Goal: Task Accomplishment & Management: Use online tool/utility

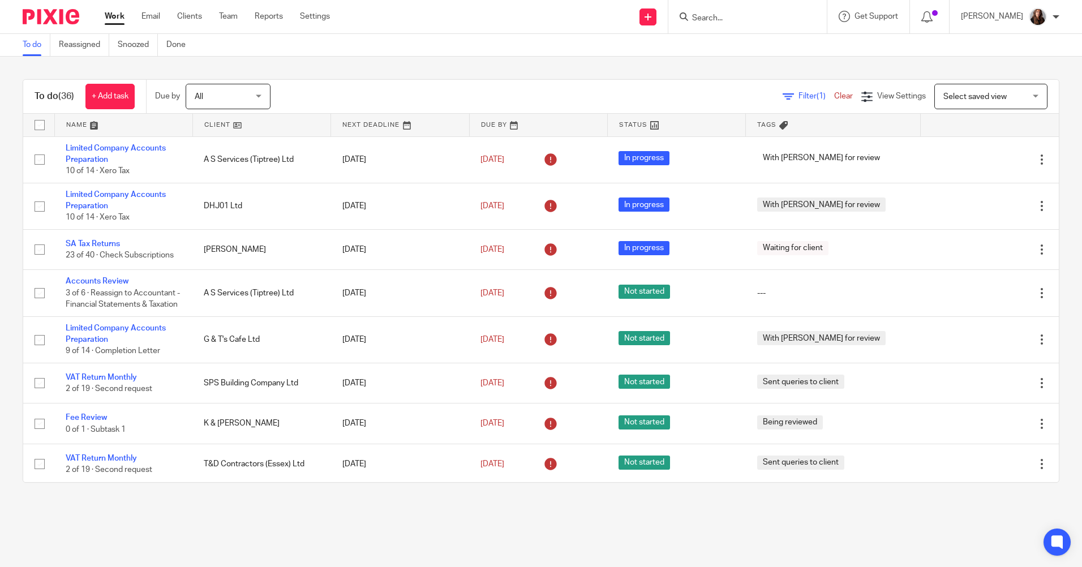
click at [746, 11] on form at bounding box center [751, 17] width 121 height 14
click at [749, 19] on input "Search" at bounding box center [742, 19] width 102 height 10
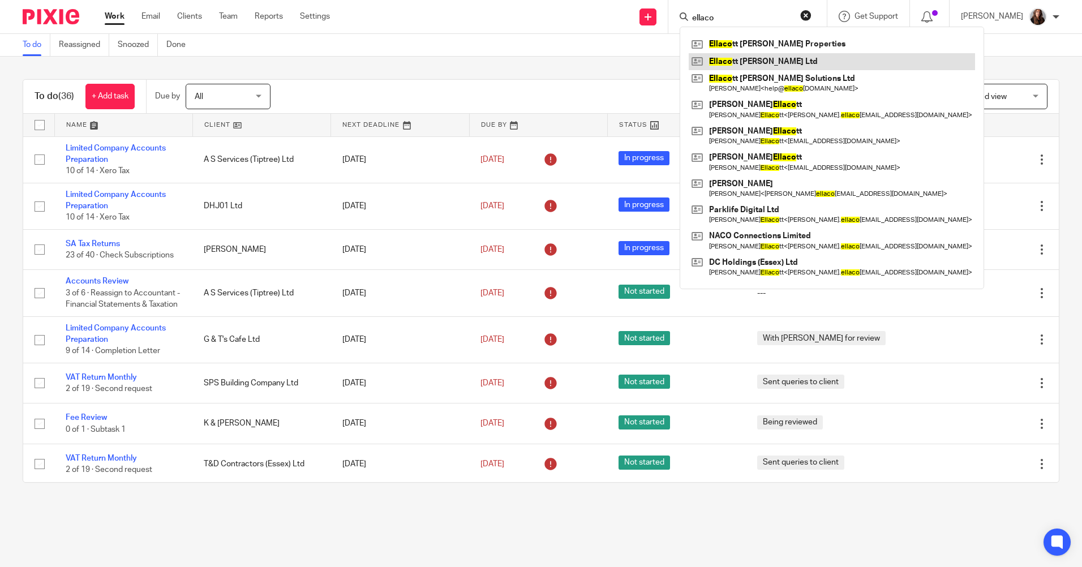
type input "ellaco"
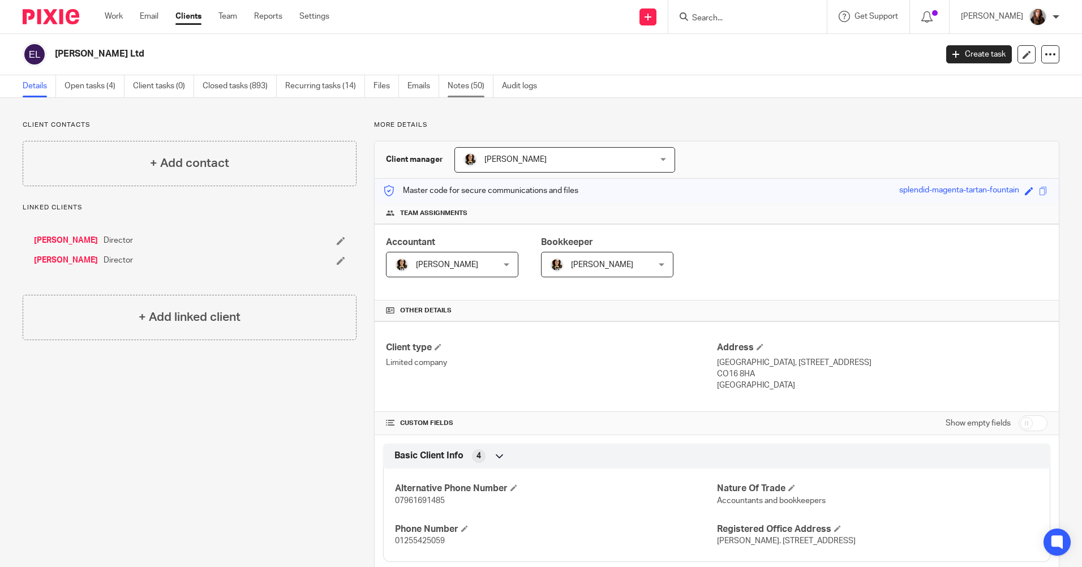
click at [484, 85] on link "Notes (50)" at bounding box center [471, 86] width 46 height 22
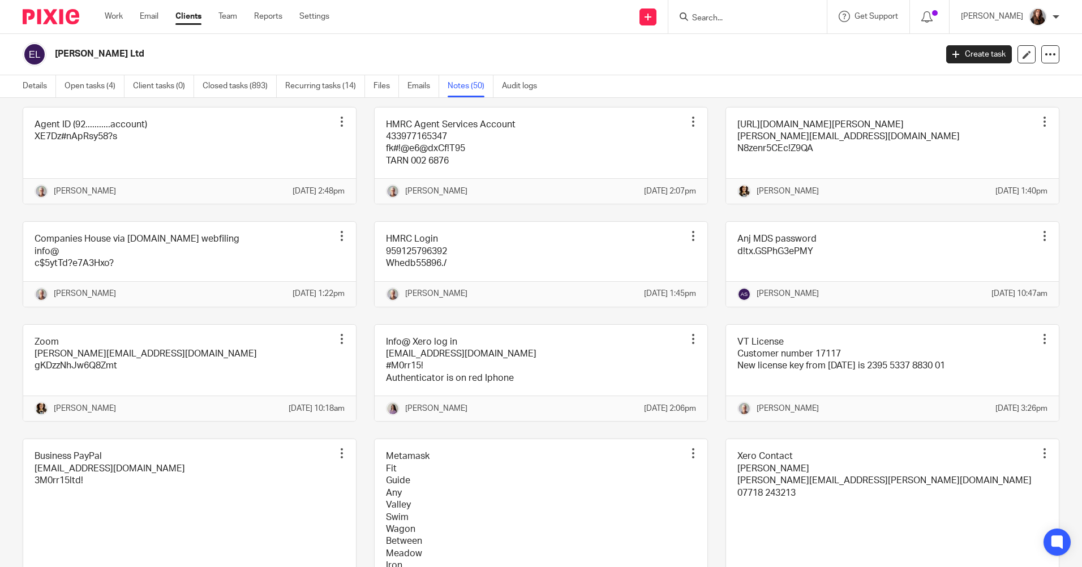
scroll to position [1754, 0]
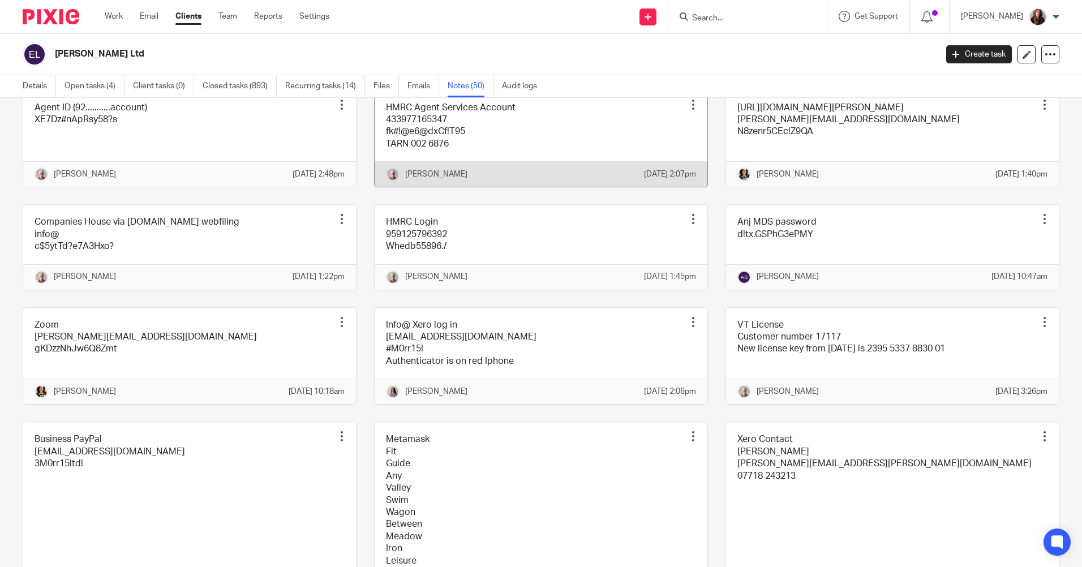
click at [496, 187] on link at bounding box center [541, 139] width 333 height 97
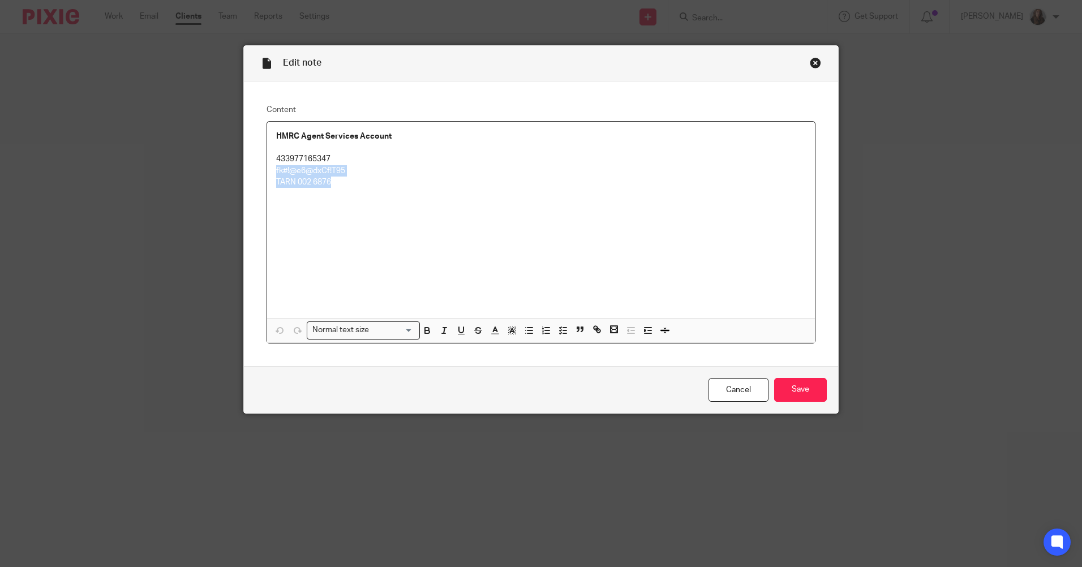
drag, startPoint x: 359, startPoint y: 177, endPoint x: 262, endPoint y: 172, distance: 97.4
click at [267, 172] on div "HMRC Agent Services Account 433977165347 fk#!@e6@dxCf!T95 TARN 002 6876 Normal …" at bounding box center [541, 232] width 549 height 222
click at [477, 206] on div "HMRC Agent Services Account 433977165347 fk#!@e6@dxCf!T95 TARN 002 6876" at bounding box center [541, 220] width 548 height 196
drag, startPoint x: 363, startPoint y: 172, endPoint x: 367, endPoint y: 167, distance: 6.1
click at [364, 171] on p "fk#!@e6@dxCf!T95" at bounding box center [541, 170] width 530 height 11
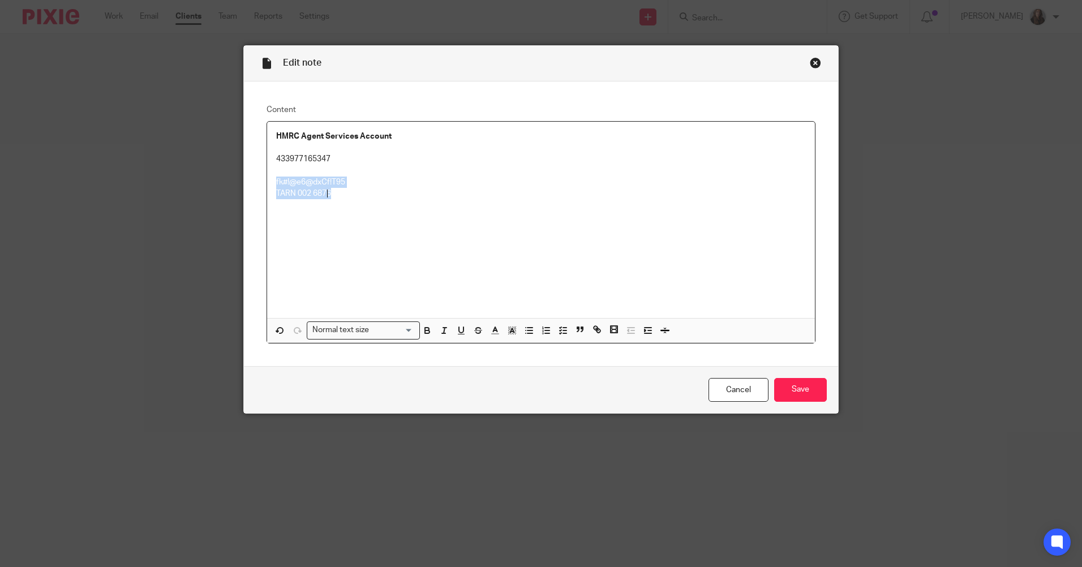
click at [604, 243] on div "HMRC Agent Services Account 433977165347 fk#!@e6@dxCf!T95 TARN 002 6876" at bounding box center [541, 220] width 548 height 196
drag, startPoint x: 398, startPoint y: 165, endPoint x: 475, endPoint y: 181, distance: 78.0
click at [403, 165] on p at bounding box center [541, 170] width 530 height 11
drag, startPoint x: 347, startPoint y: 169, endPoint x: 277, endPoint y: 169, distance: 70.7
click at [277, 169] on p "fk#!@e6@dxCf!T95" at bounding box center [541, 170] width 530 height 11
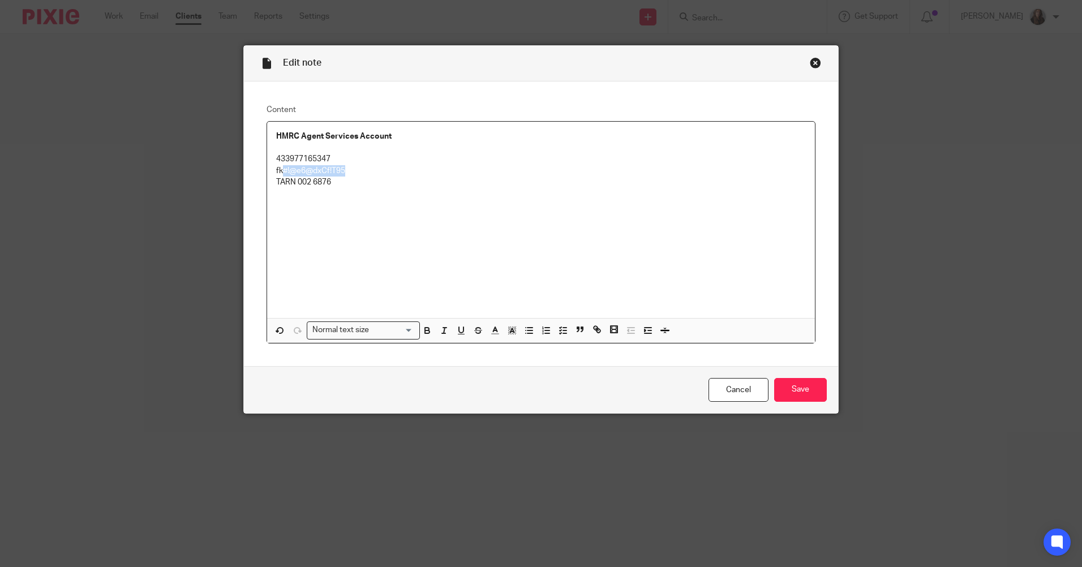
click at [364, 172] on p "fk#!@e6@dxCf!T95" at bounding box center [541, 170] width 530 height 11
drag, startPoint x: 364, startPoint y: 172, endPoint x: 260, endPoint y: 172, distance: 103.6
click at [260, 172] on div "Content HMRC Agent Services Account 433977165347 fk#!@e6@dxCf!T95 TARN 002 6876…" at bounding box center [541, 223] width 594 height 285
copy p "fk#!@e6@dxCf!T95"
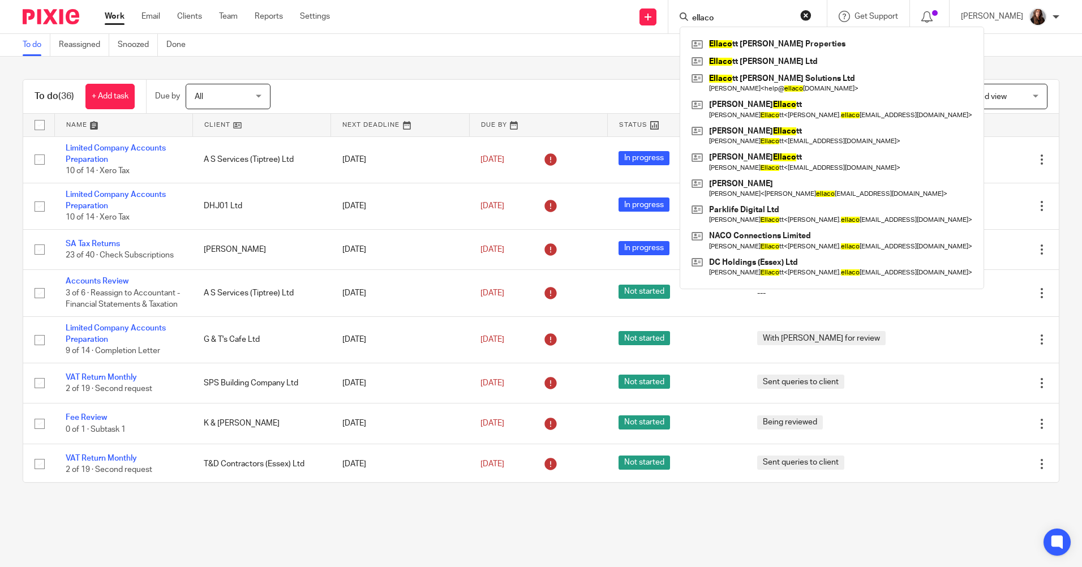
drag, startPoint x: 411, startPoint y: 60, endPoint x: 449, endPoint y: 104, distance: 57.8
click at [411, 61] on div "To do (36) + Add task Due by All All Today Tomorrow This week Next week This mo…" at bounding box center [541, 281] width 1082 height 449
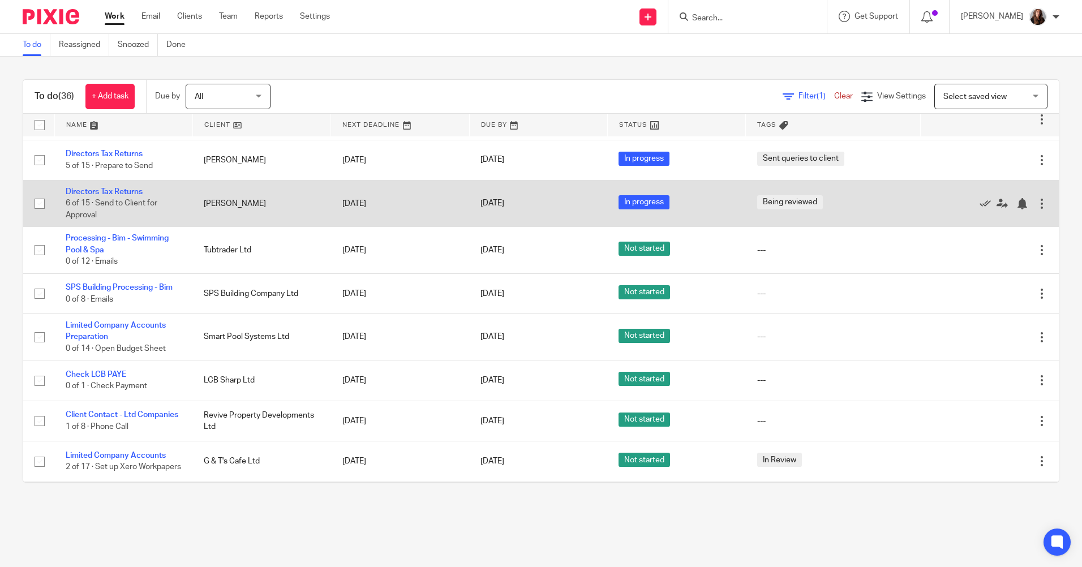
scroll to position [566, 0]
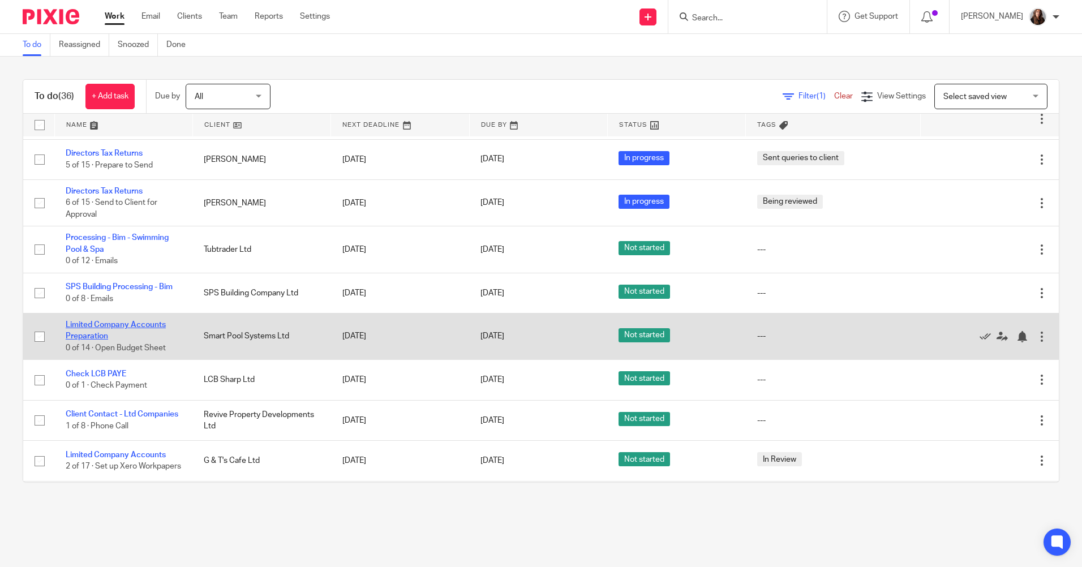
click at [100, 327] on link "Limited Company Accounts Preparation" at bounding box center [116, 330] width 100 height 19
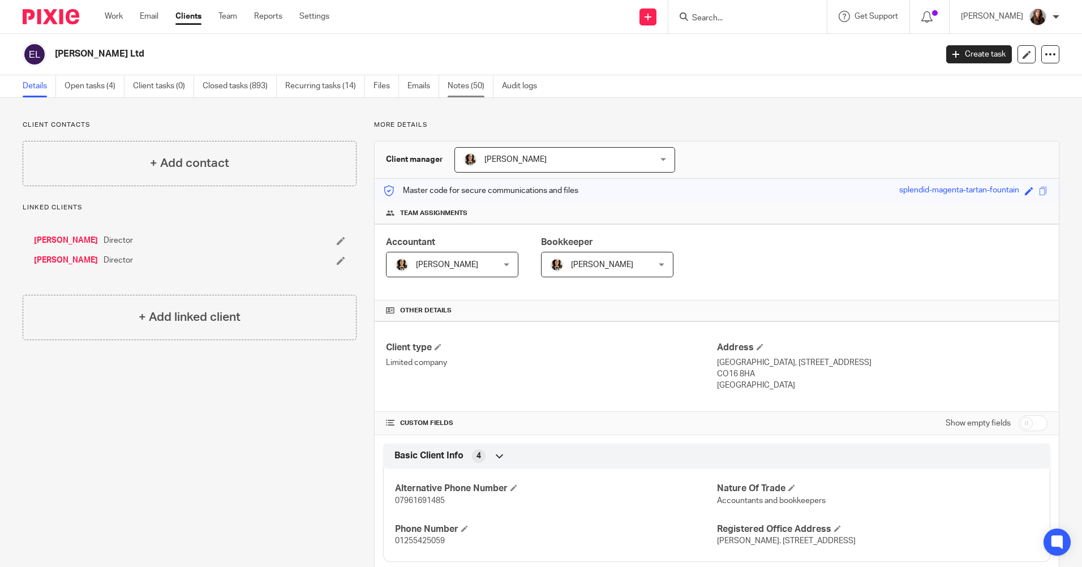
click at [468, 88] on link "Notes (50)" at bounding box center [471, 86] width 46 height 22
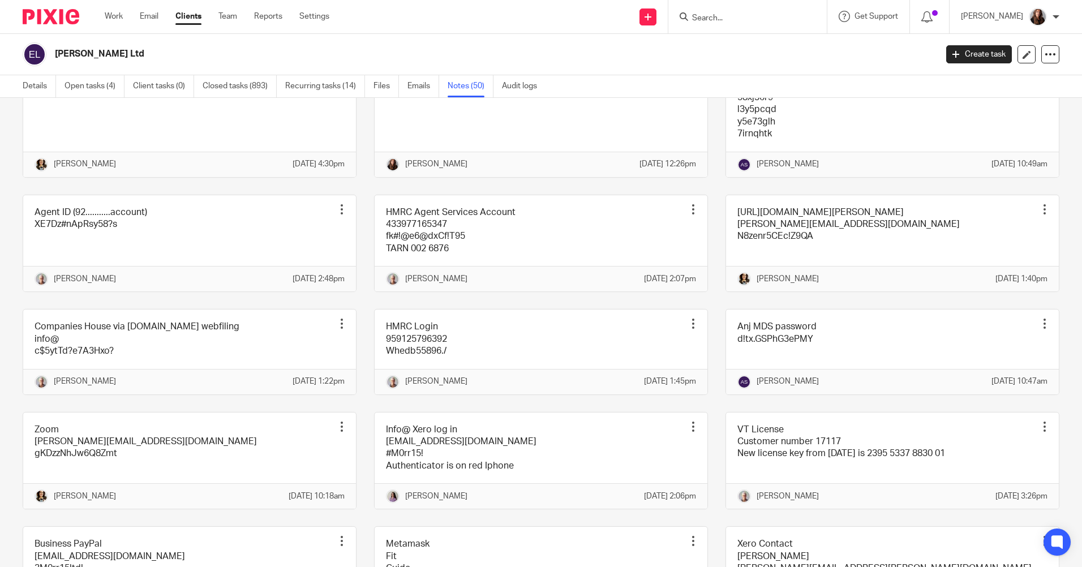
scroll to position [1698, 0]
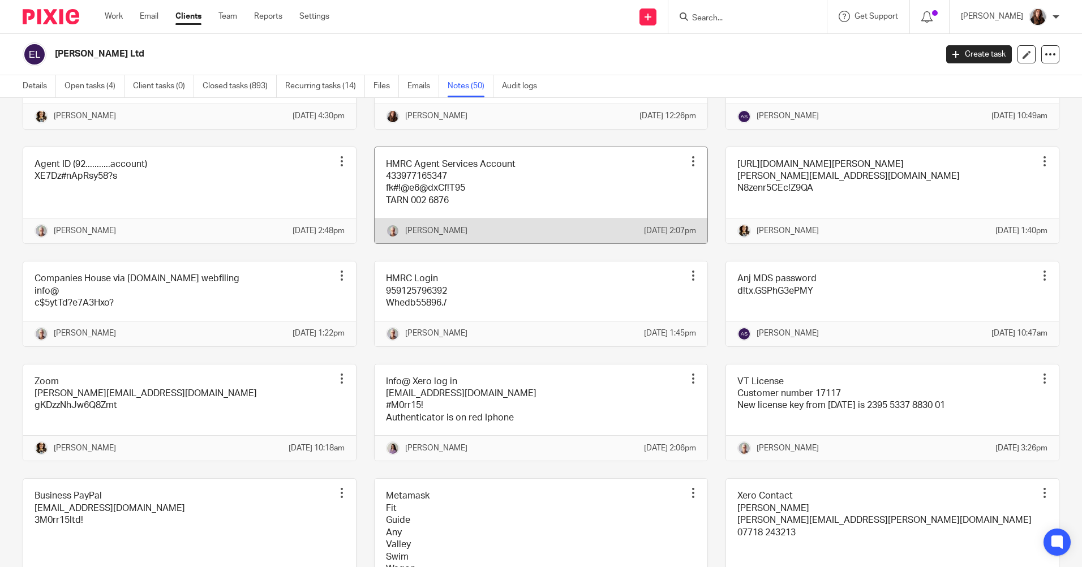
click at [532, 244] on link at bounding box center [541, 195] width 333 height 97
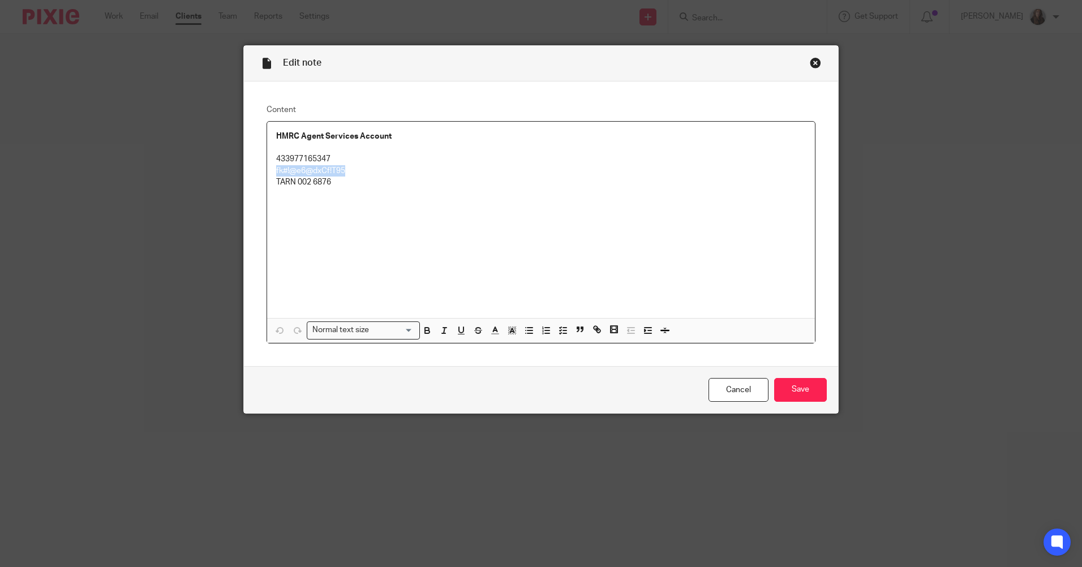
drag, startPoint x: 351, startPoint y: 169, endPoint x: 261, endPoint y: 169, distance: 90.0
click at [261, 169] on div "Content HMRC Agent Services Account 433977165347 fk#!@e6@dxCf!T95 TARN 002 6876…" at bounding box center [541, 223] width 594 height 285
copy p "fk#!@e6@dxCf!T95"
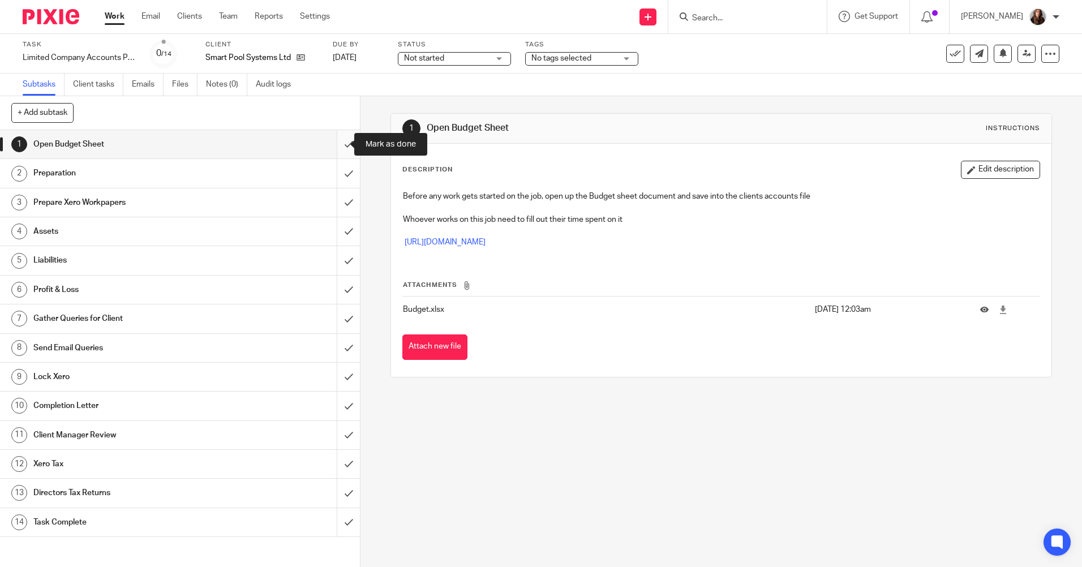
click at [342, 143] on input "submit" at bounding box center [180, 144] width 360 height 28
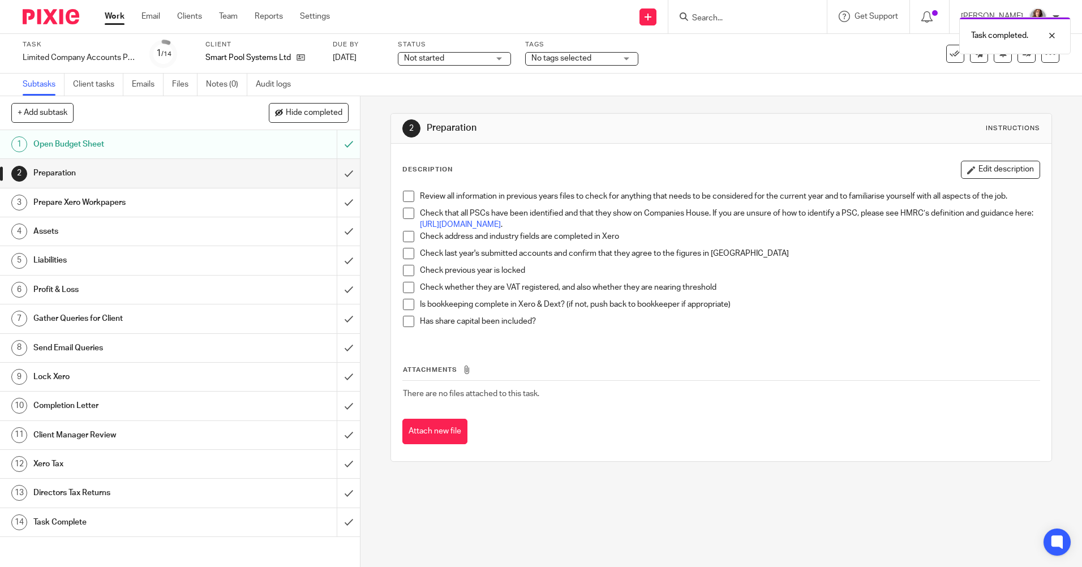
click at [407, 192] on span at bounding box center [408, 196] width 11 height 11
click at [405, 209] on span at bounding box center [408, 213] width 11 height 11
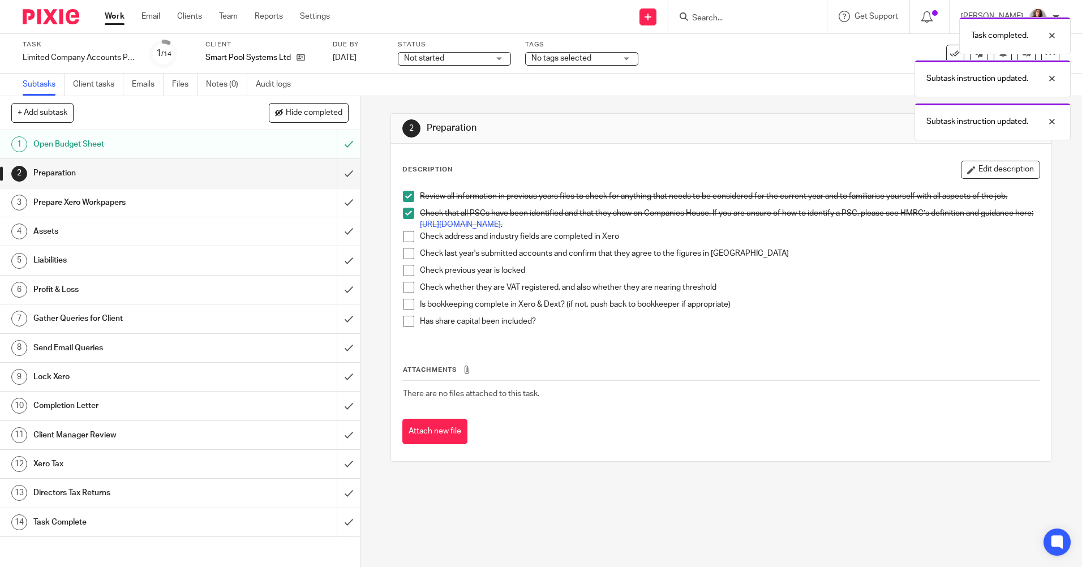
click at [399, 234] on div "Review all information in previous years files to check for anything that needs…" at bounding box center [720, 263] width 647 height 156
click at [406, 235] on span at bounding box center [408, 236] width 11 height 11
drag, startPoint x: 403, startPoint y: 251, endPoint x: 405, endPoint y: 276, distance: 25.5
click at [403, 251] on span at bounding box center [408, 253] width 11 height 11
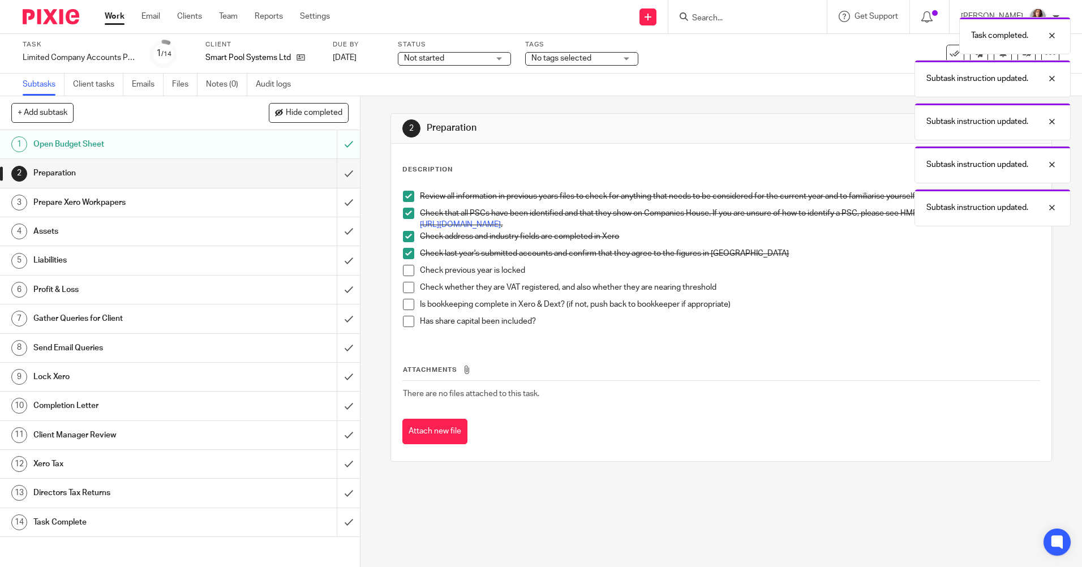
click at [405, 276] on li "Check previous year is locked" at bounding box center [721, 273] width 636 height 17
click at [403, 272] on span at bounding box center [408, 270] width 11 height 11
click at [403, 286] on span at bounding box center [408, 287] width 11 height 11
drag, startPoint x: 405, startPoint y: 300, endPoint x: 405, endPoint y: 308, distance: 7.4
click at [406, 300] on span at bounding box center [408, 304] width 11 height 11
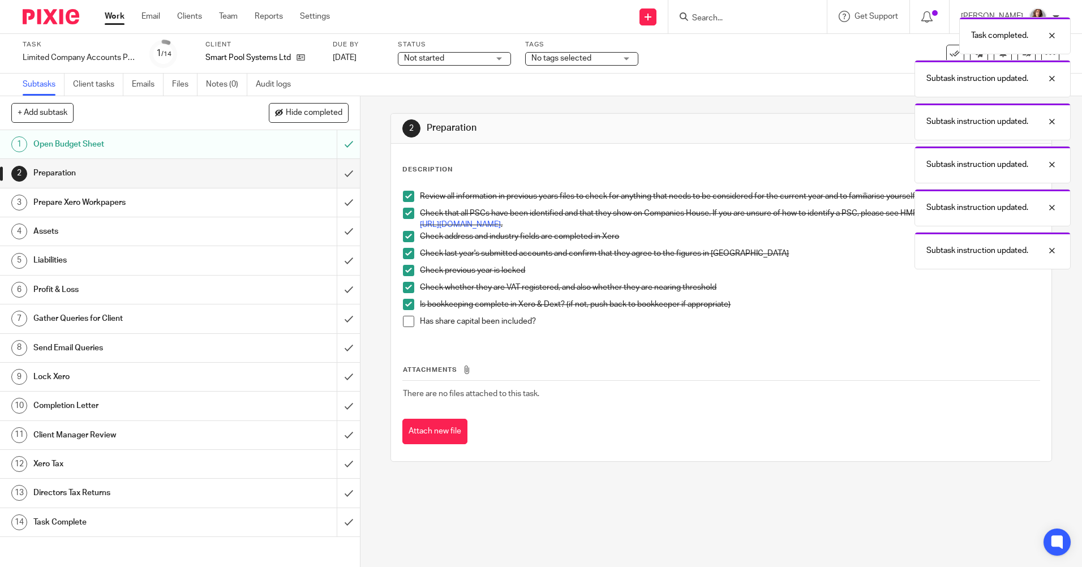
click at [403, 316] on span at bounding box center [408, 321] width 11 height 11
click at [339, 177] on input "submit" at bounding box center [180, 173] width 360 height 28
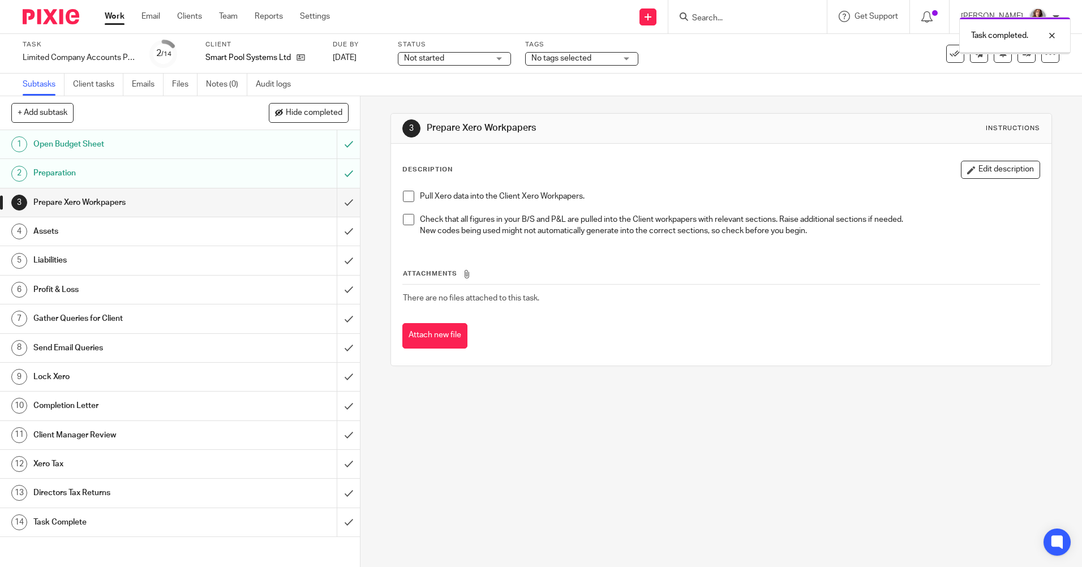
click at [403, 196] on span at bounding box center [408, 196] width 11 height 11
click at [403, 221] on span at bounding box center [408, 219] width 11 height 11
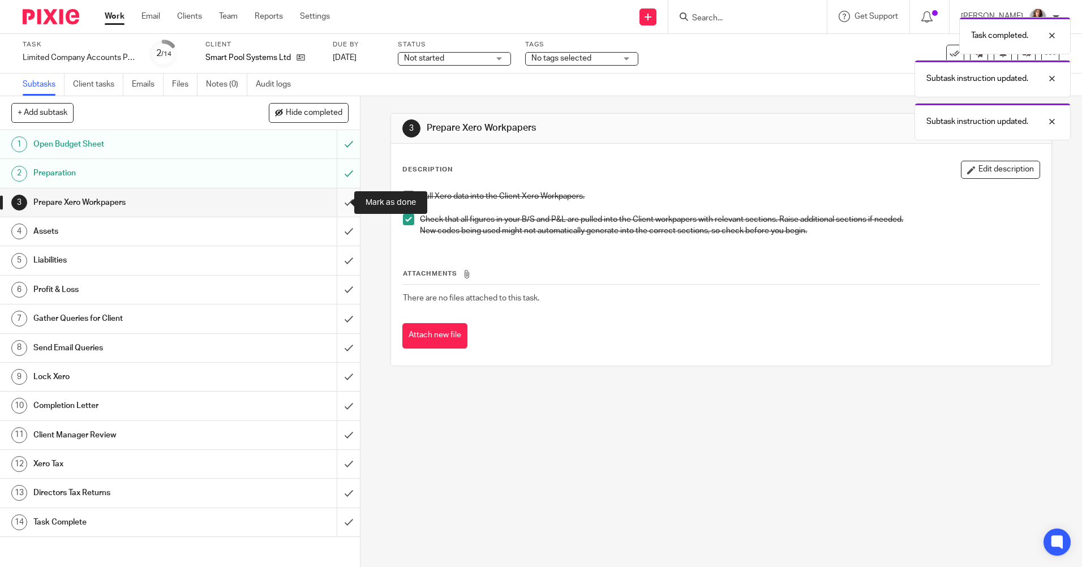
click at [341, 201] on input "submit" at bounding box center [180, 202] width 360 height 28
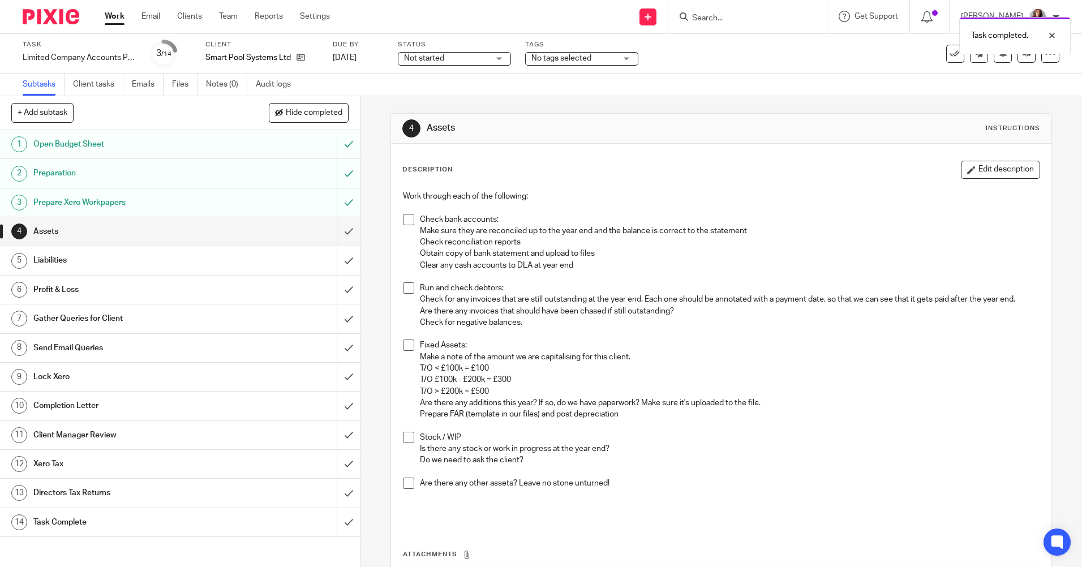
click at [403, 218] on span at bounding box center [408, 219] width 11 height 11
click at [403, 289] on span at bounding box center [408, 287] width 11 height 11
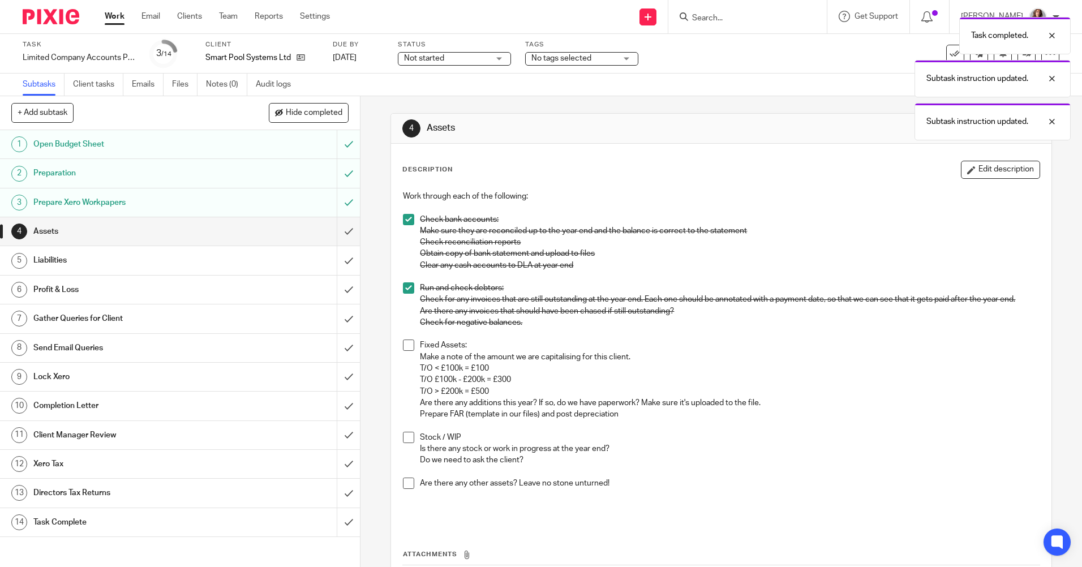
click at [403, 344] on span at bounding box center [408, 345] width 11 height 11
click at [410, 440] on span at bounding box center [408, 437] width 11 height 11
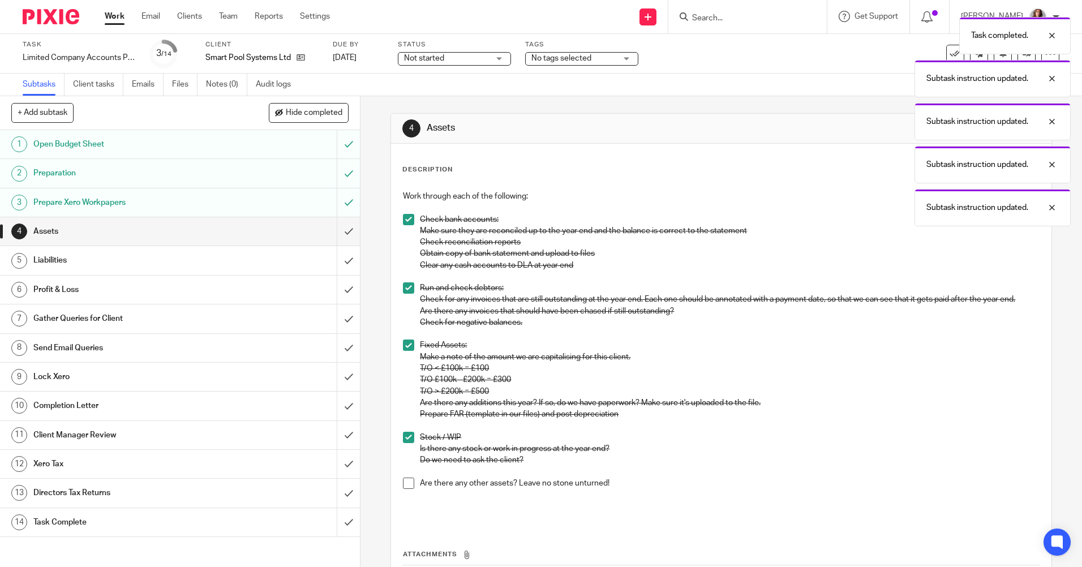
click at [403, 486] on span at bounding box center [408, 483] width 11 height 11
click at [342, 237] on input "submit" at bounding box center [180, 231] width 360 height 28
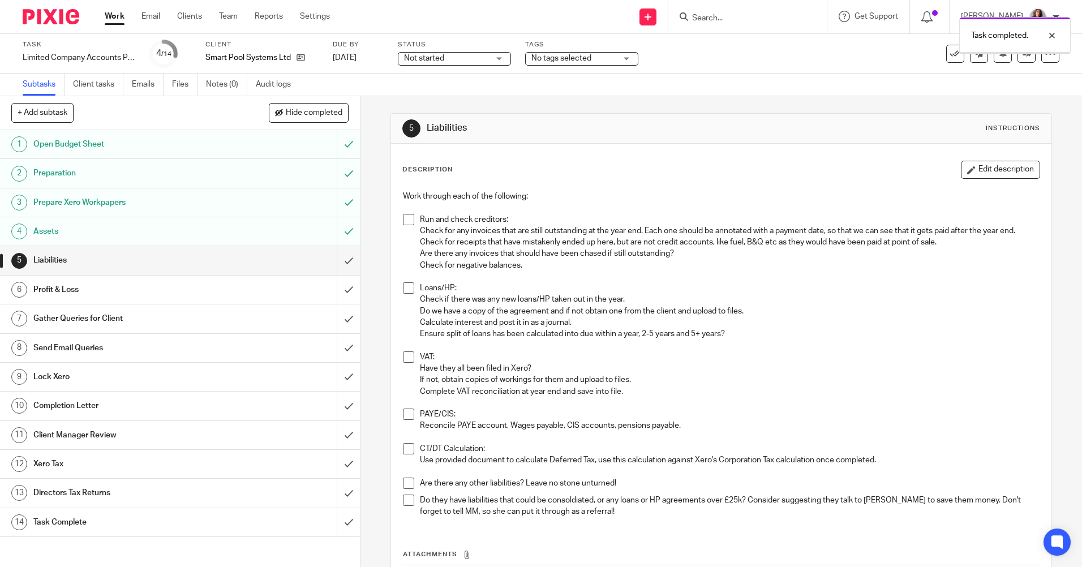
click at [404, 218] on span at bounding box center [408, 219] width 11 height 11
click at [404, 288] on span at bounding box center [408, 287] width 11 height 11
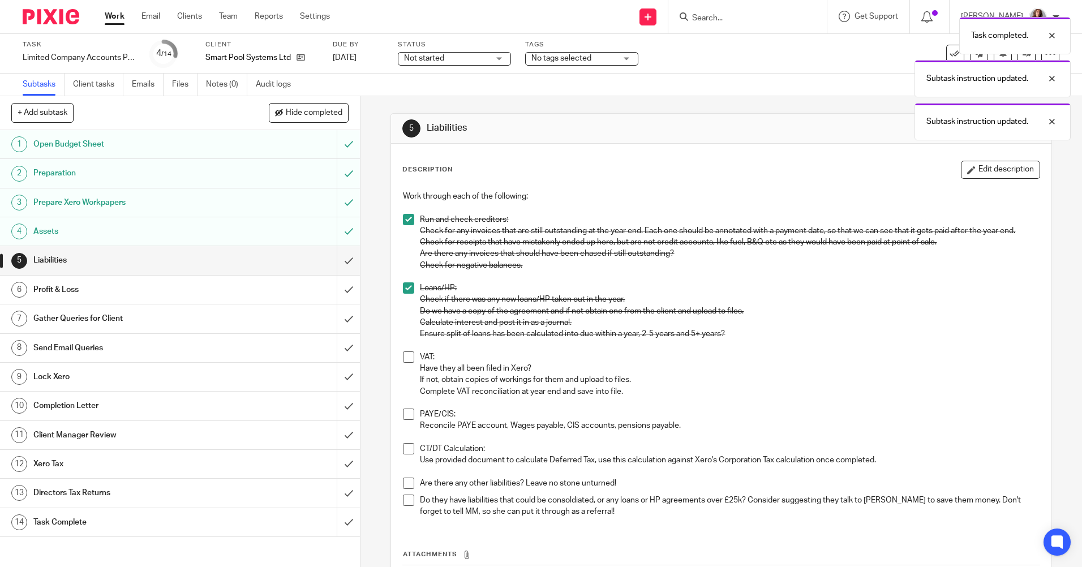
click at [403, 360] on span at bounding box center [408, 356] width 11 height 11
click at [398, 416] on div "Work through each of the following: Run and check creditors: Check for any invo…" at bounding box center [720, 355] width 647 height 341
click at [405, 419] on span at bounding box center [408, 414] width 11 height 11
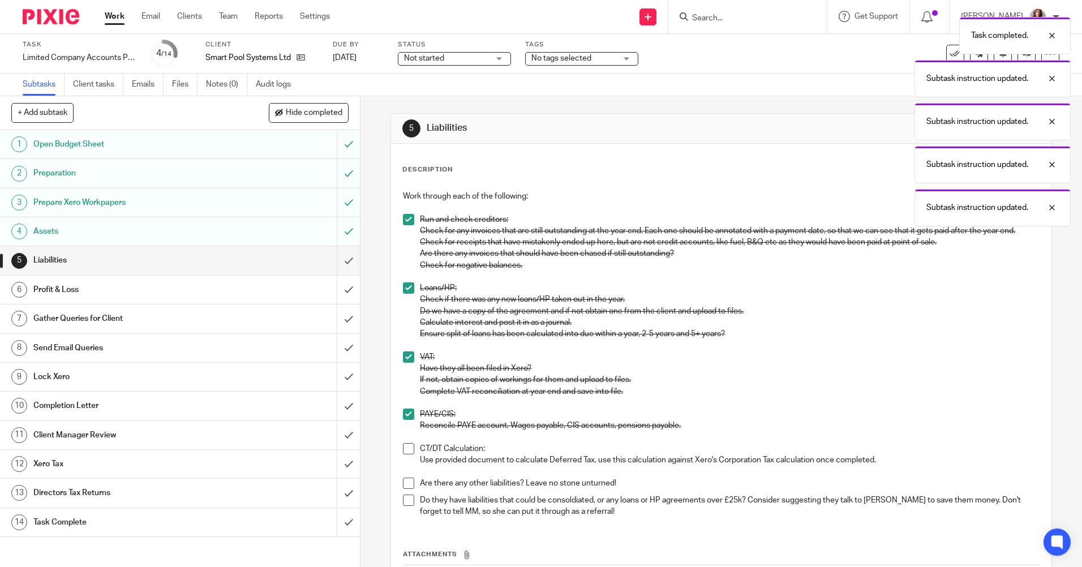
click at [403, 451] on span at bounding box center [408, 448] width 11 height 11
click at [405, 480] on span at bounding box center [408, 483] width 11 height 11
click at [403, 506] on li "Do they have liabilities that could be consoldiated, or any loans or HP agreeme…" at bounding box center [721, 506] width 636 height 23
click at [405, 503] on span at bounding box center [408, 500] width 11 height 11
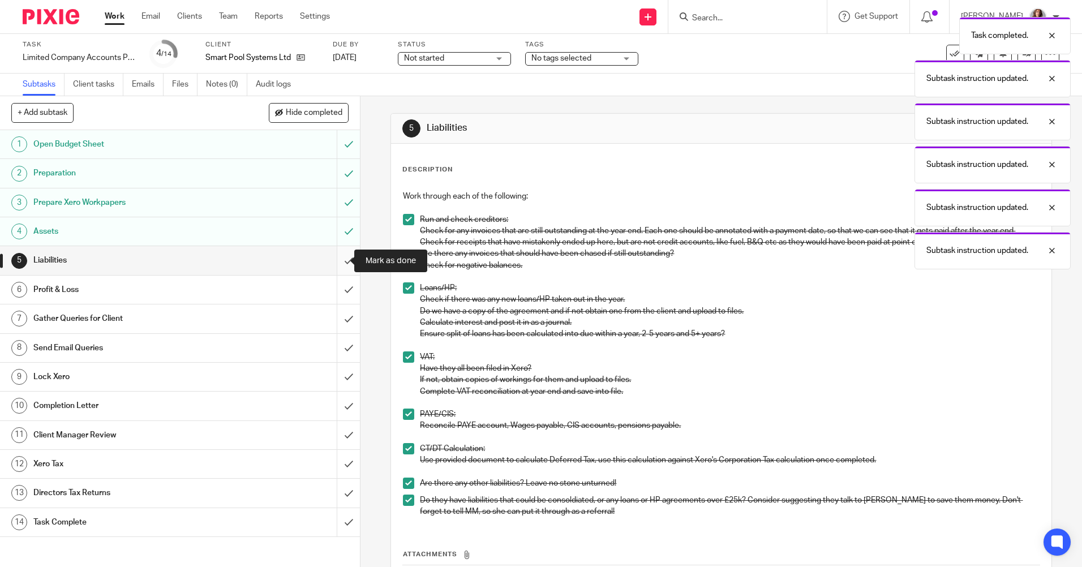
click at [334, 260] on input "submit" at bounding box center [180, 260] width 360 height 28
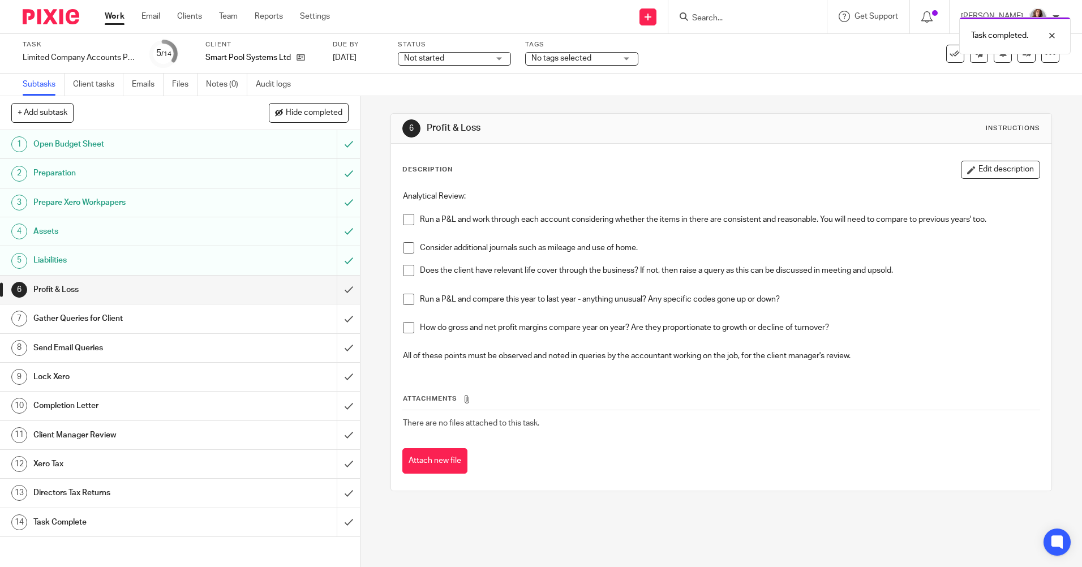
click at [398, 214] on div "Analytical Review: Run a P&L and work through each account considering whether …" at bounding box center [720, 277] width 647 height 185
click at [403, 217] on span at bounding box center [408, 219] width 11 height 11
click at [409, 248] on span at bounding box center [408, 247] width 11 height 11
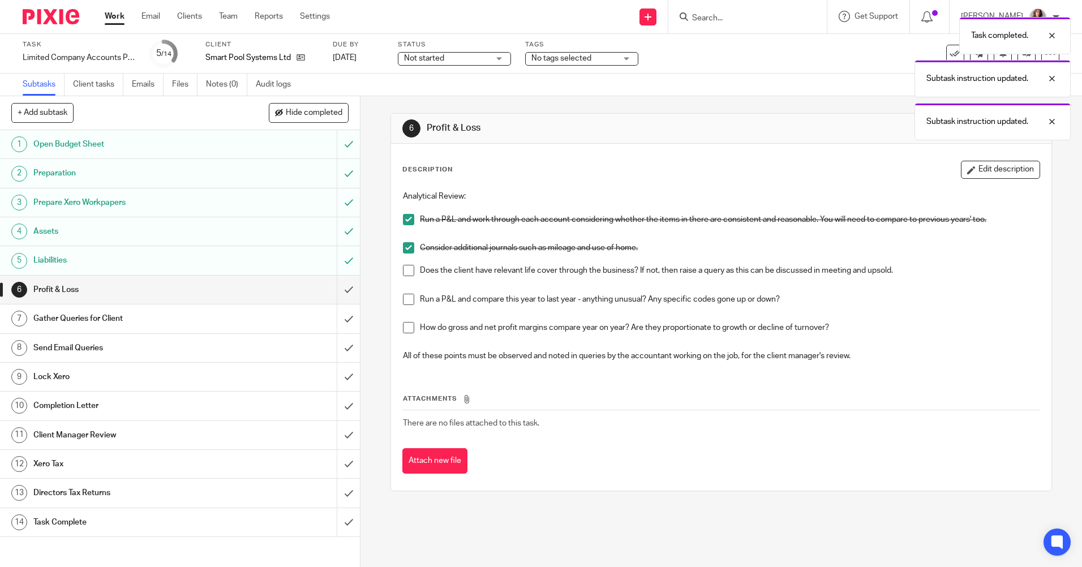
click at [406, 269] on span at bounding box center [408, 270] width 11 height 11
drag, startPoint x: 408, startPoint y: 293, endPoint x: 406, endPoint y: 317, distance: 23.9
click at [408, 294] on span at bounding box center [408, 299] width 11 height 11
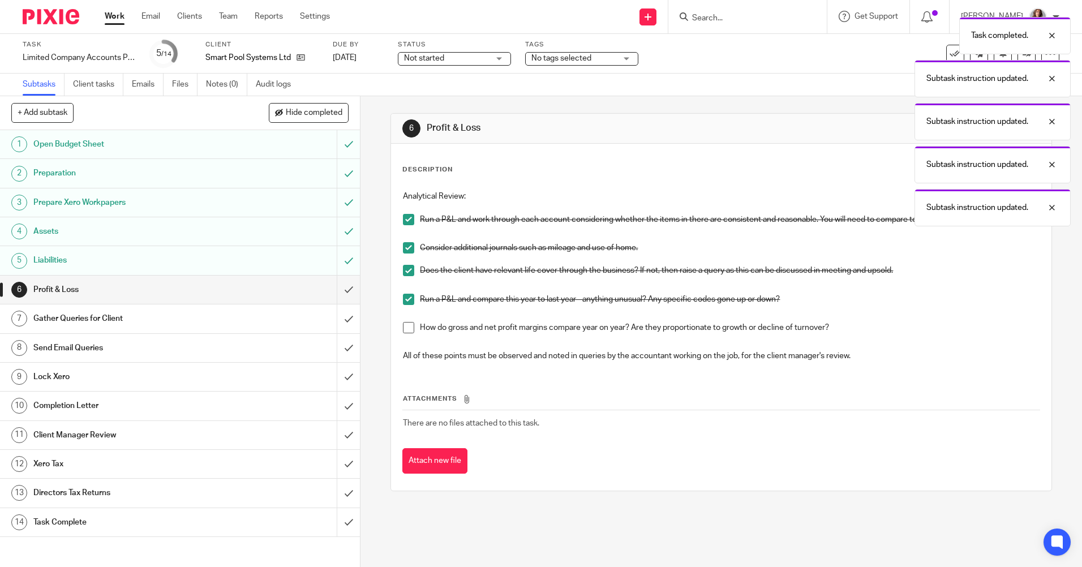
click at [407, 329] on span at bounding box center [408, 327] width 11 height 11
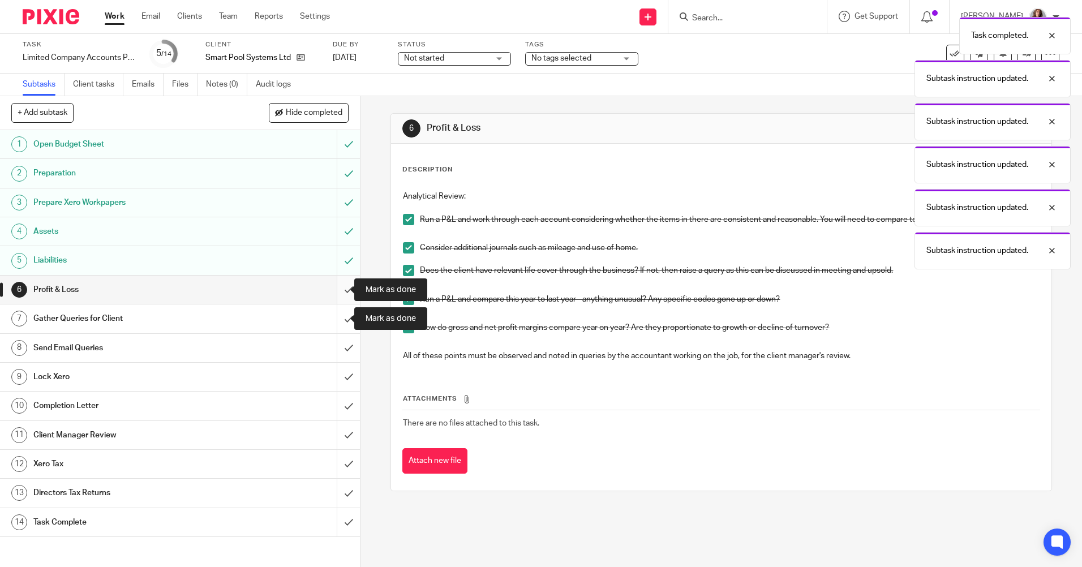
click at [343, 297] on input "submit" at bounding box center [180, 290] width 360 height 28
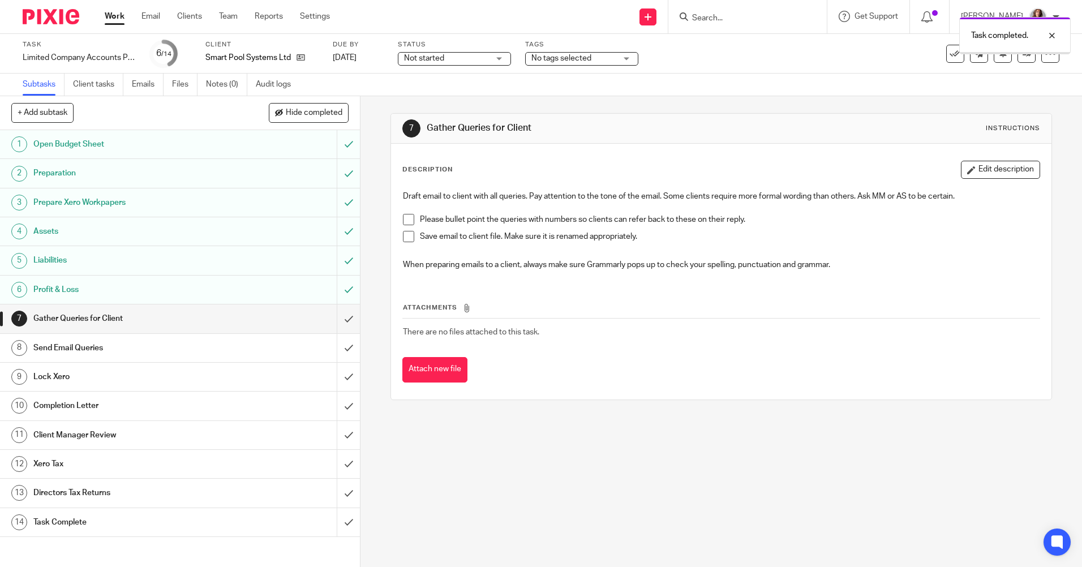
click at [403, 216] on span at bounding box center [408, 219] width 11 height 11
click at [409, 232] on span at bounding box center [408, 236] width 11 height 11
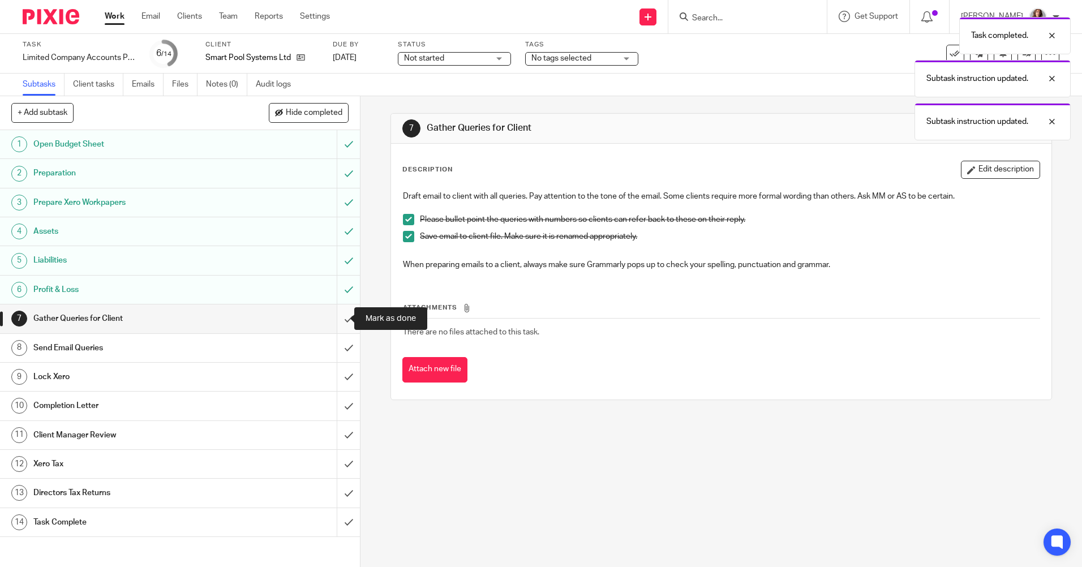
click at [340, 316] on input "submit" at bounding box center [180, 318] width 360 height 28
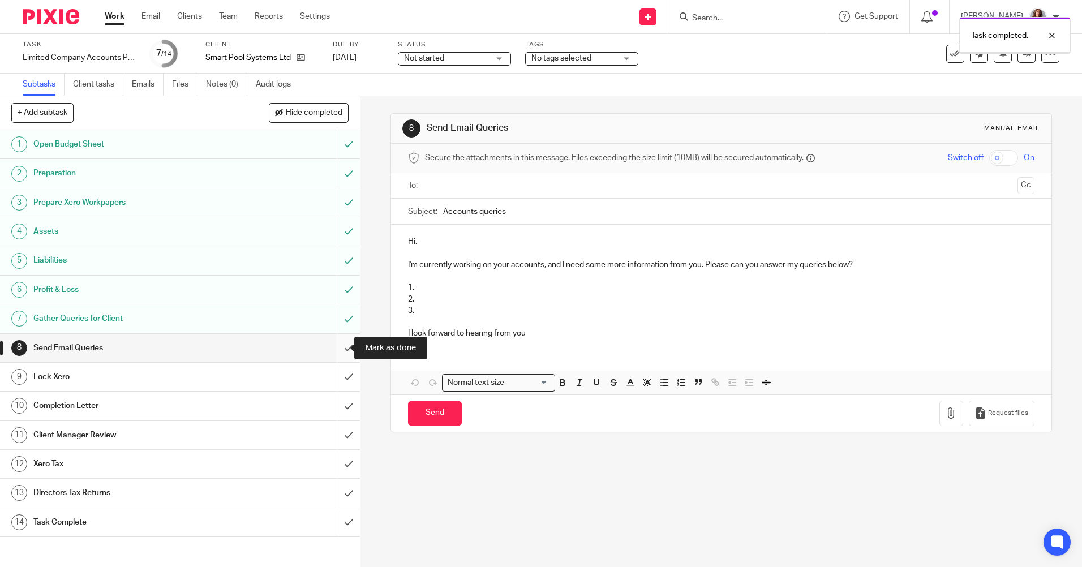
click at [337, 348] on input "submit" at bounding box center [180, 348] width 360 height 28
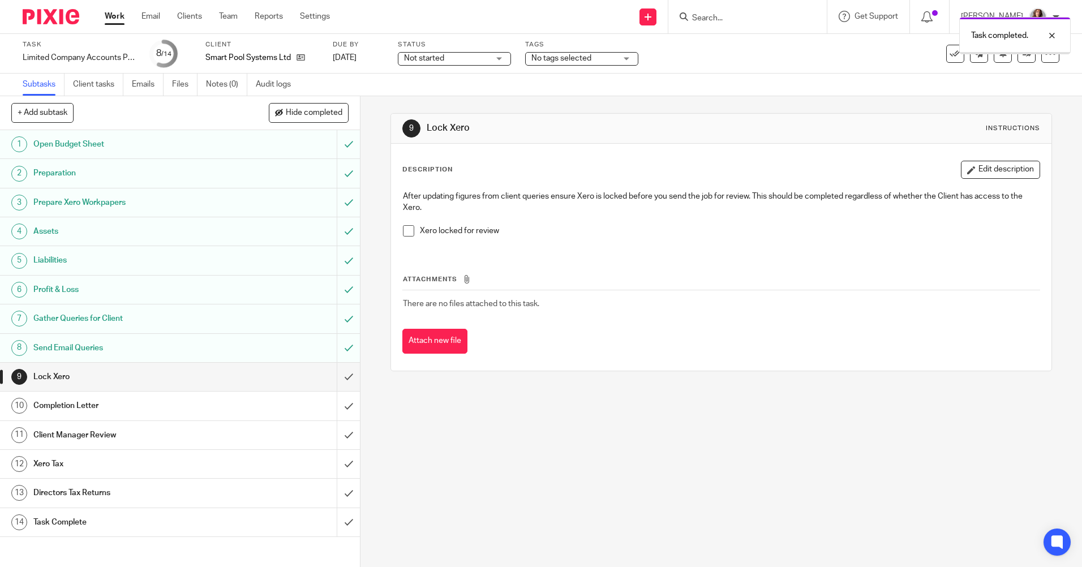
click at [405, 230] on span at bounding box center [408, 230] width 11 height 11
click at [340, 381] on input "submit" at bounding box center [180, 377] width 360 height 28
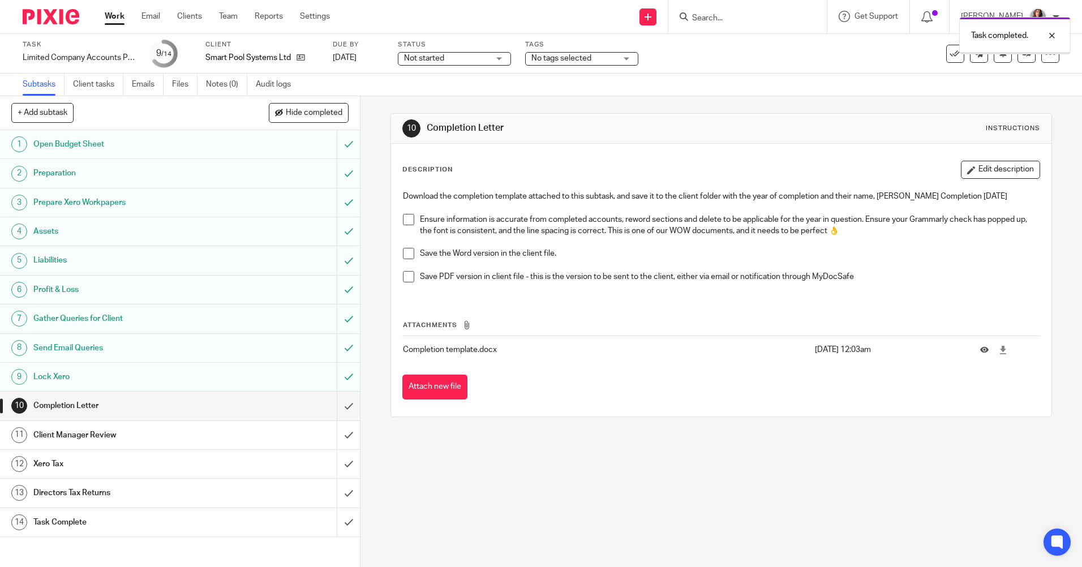
click at [329, 115] on span "Hide completed" at bounding box center [314, 113] width 57 height 9
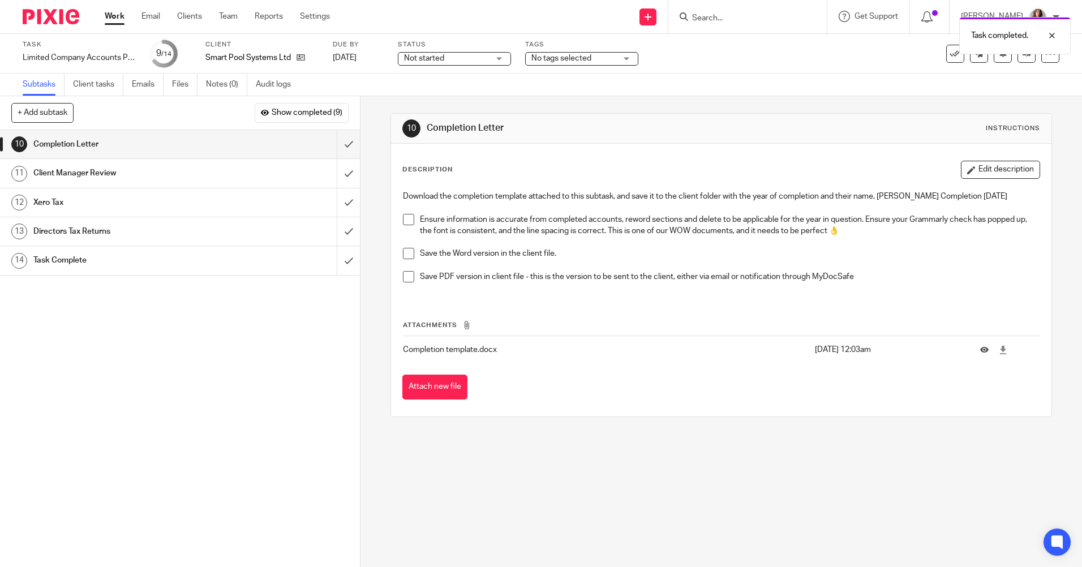
click at [616, 59] on span "No tags selected" at bounding box center [573, 59] width 85 height 12
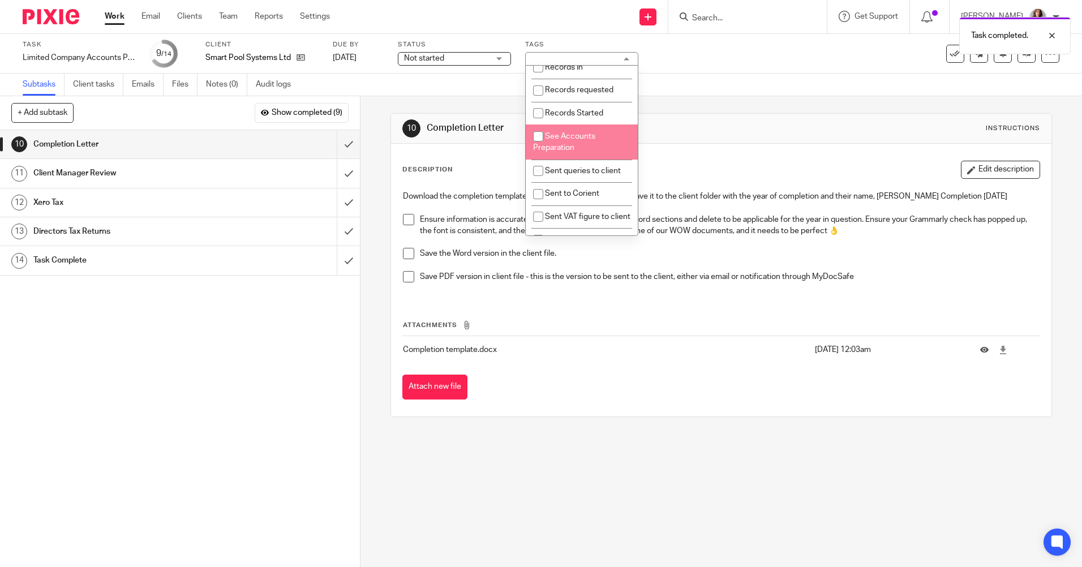
scroll to position [340, 0]
click at [541, 161] on input "checkbox" at bounding box center [538, 151] width 22 height 22
checkbox input "true"
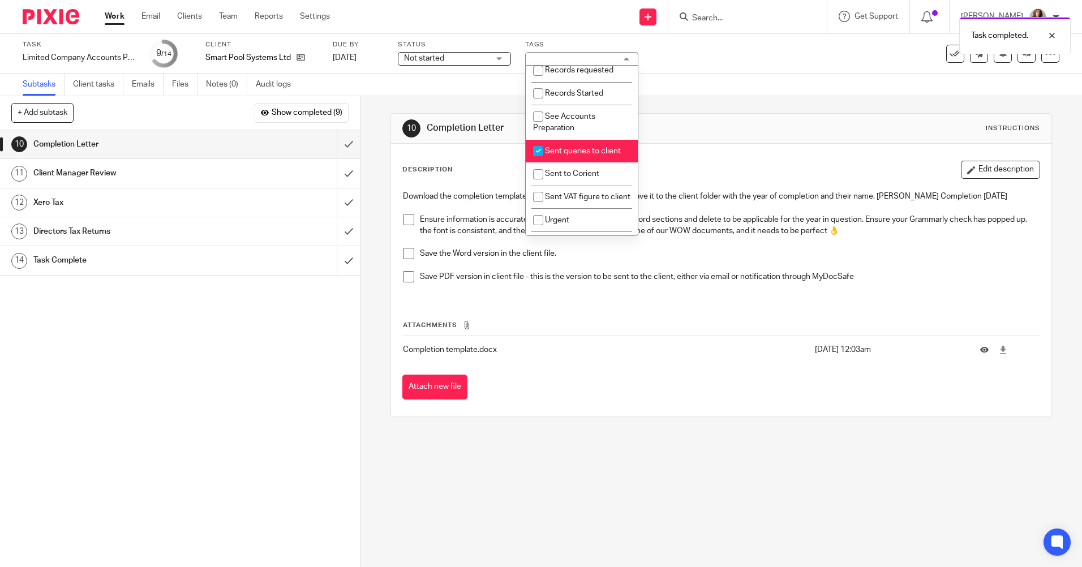
click at [776, 86] on div "Subtasks Client tasks Emails Files Notes (0) Audit logs" at bounding box center [541, 85] width 1082 height 23
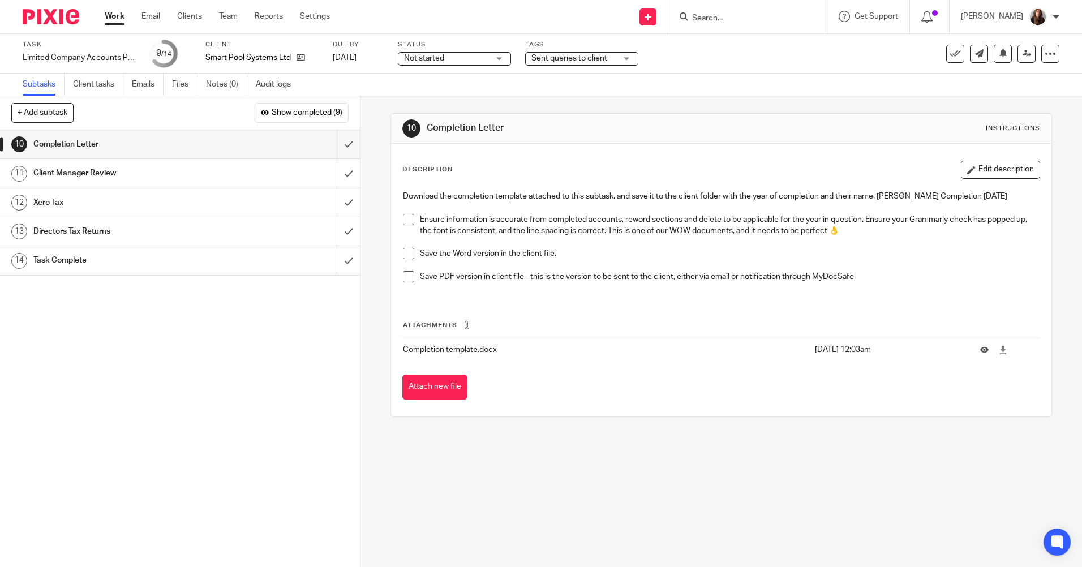
click at [127, 15] on ul "Work Email Clients Team Reports Settings" at bounding box center [226, 16] width 242 height 11
click at [123, 15] on link "Work" at bounding box center [115, 16] width 20 height 11
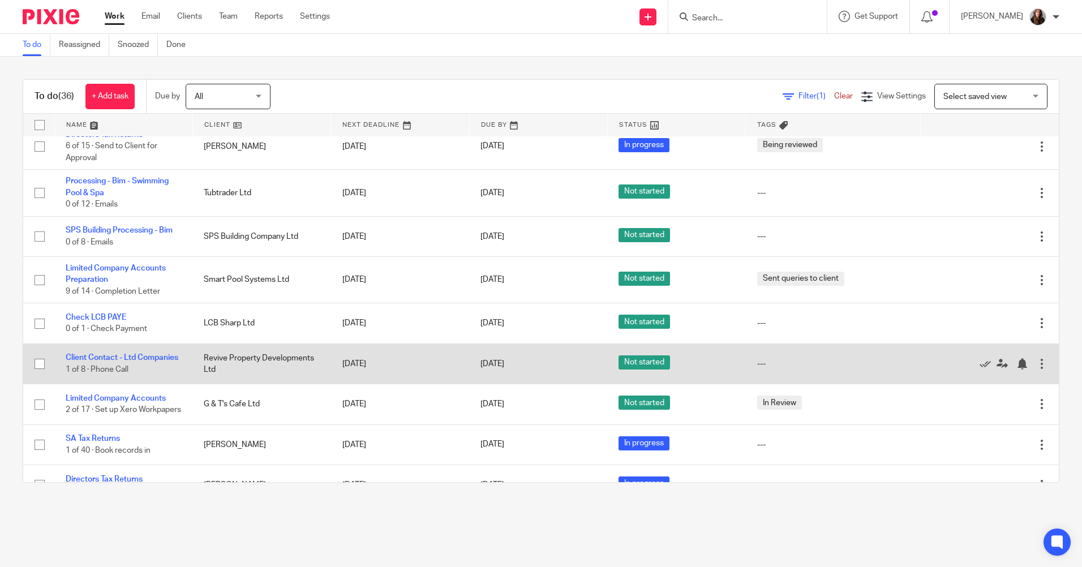
scroll to position [679, 0]
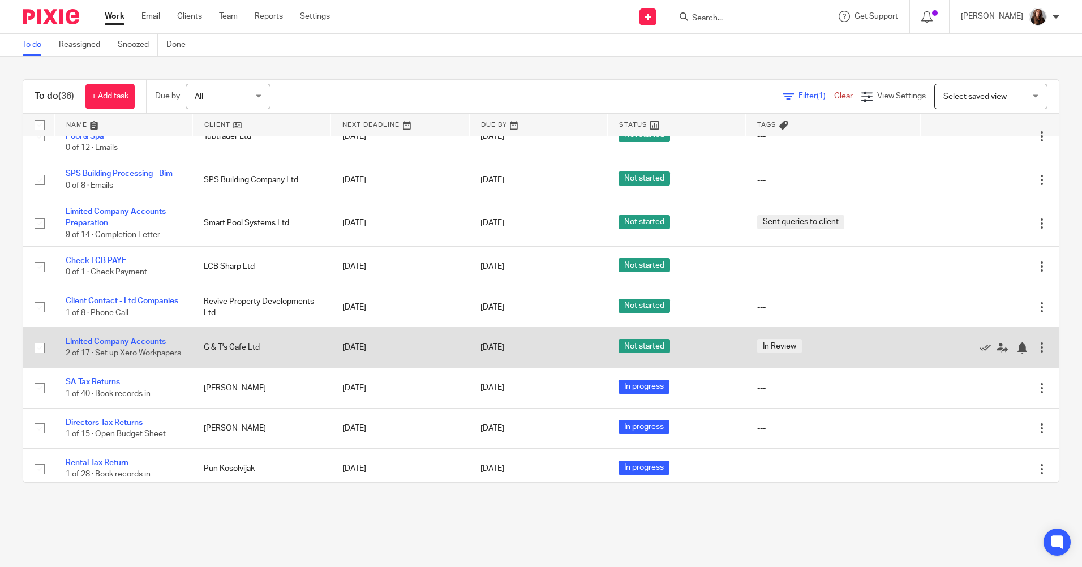
click at [119, 340] on link "Limited Company Accounts" at bounding box center [116, 342] width 100 height 8
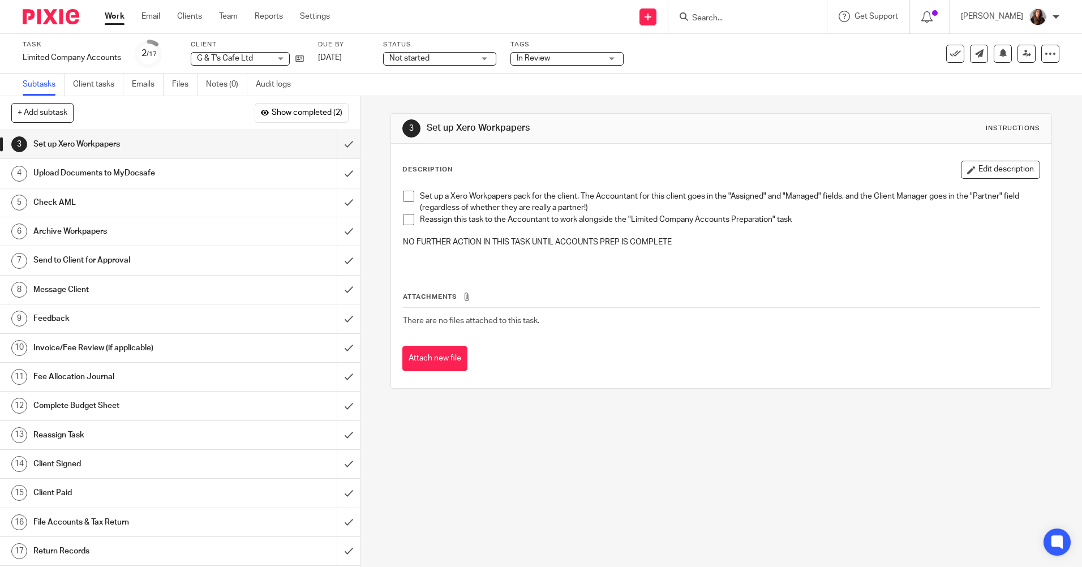
drag, startPoint x: 406, startPoint y: 220, endPoint x: 406, endPoint y: 204, distance: 16.4
click at [406, 218] on span at bounding box center [408, 219] width 11 height 11
click at [405, 196] on span at bounding box center [408, 196] width 11 height 11
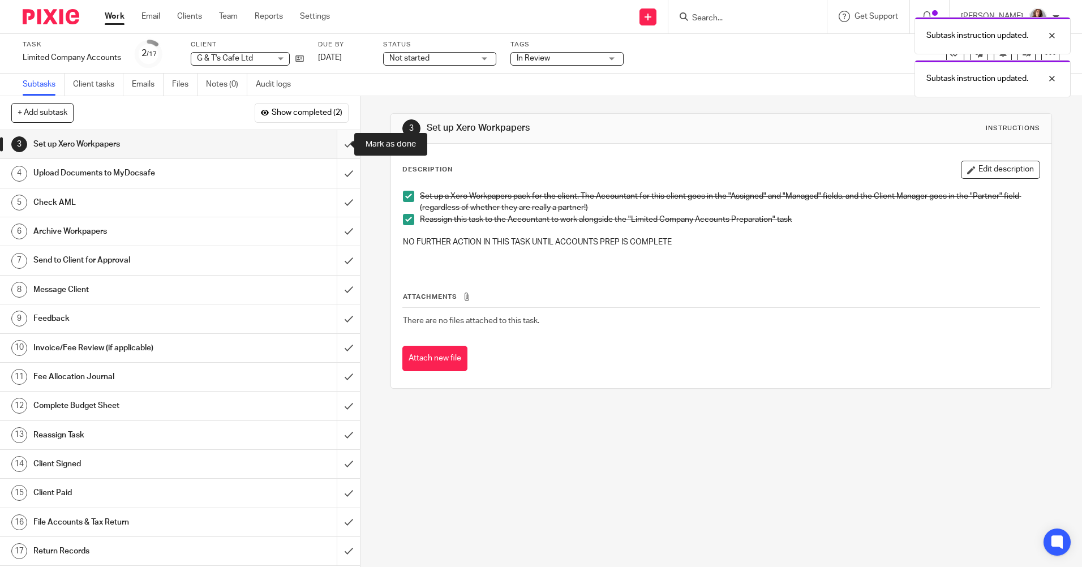
click at [339, 146] on input "submit" at bounding box center [180, 144] width 360 height 28
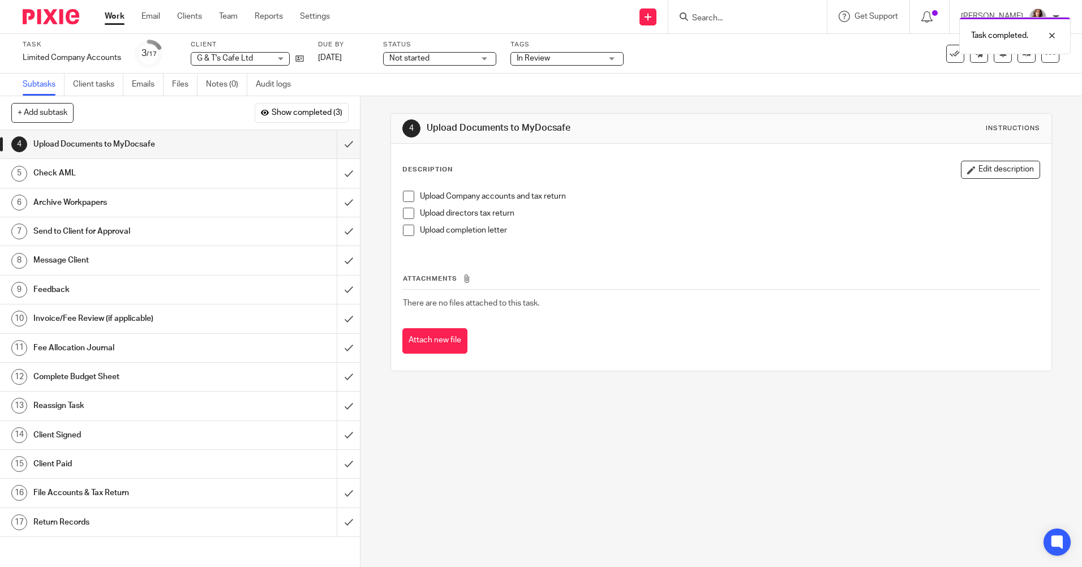
click at [114, 15] on link "Work" at bounding box center [115, 16] width 20 height 11
